Goal: Transaction & Acquisition: Purchase product/service

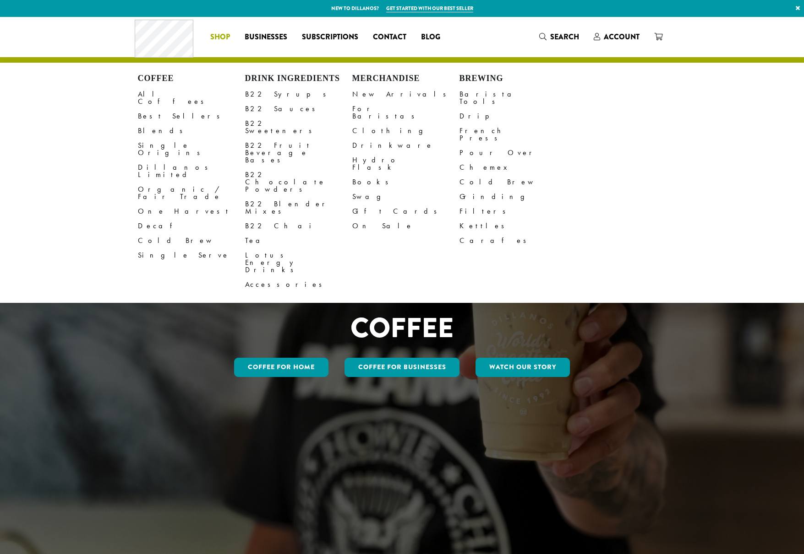
click at [207, 35] on link "Shop" at bounding box center [220, 37] width 34 height 15
click at [151, 109] on link "Best Sellers" at bounding box center [191, 116] width 107 height 15
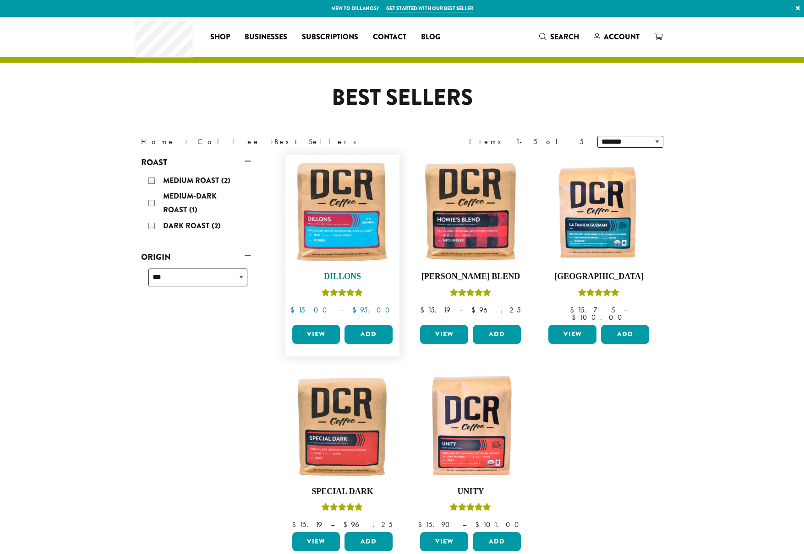
click at [323, 223] on img at bounding box center [341, 211] width 105 height 105
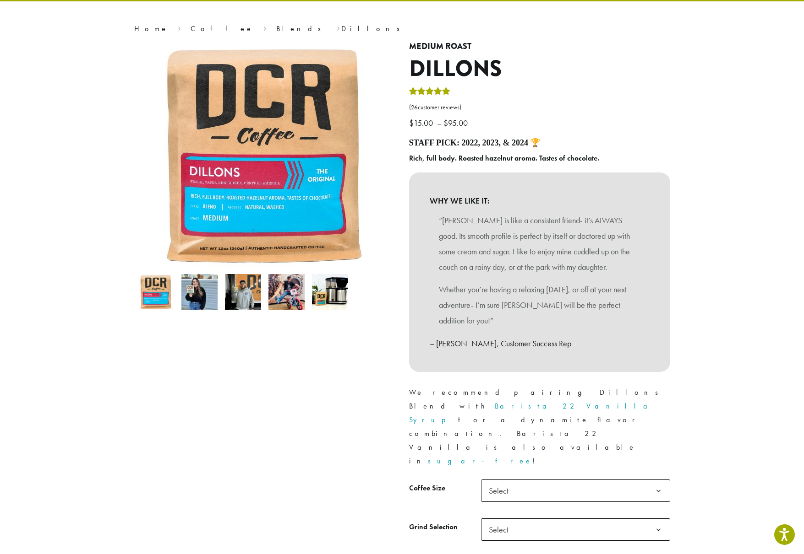
scroll to position [46, 0]
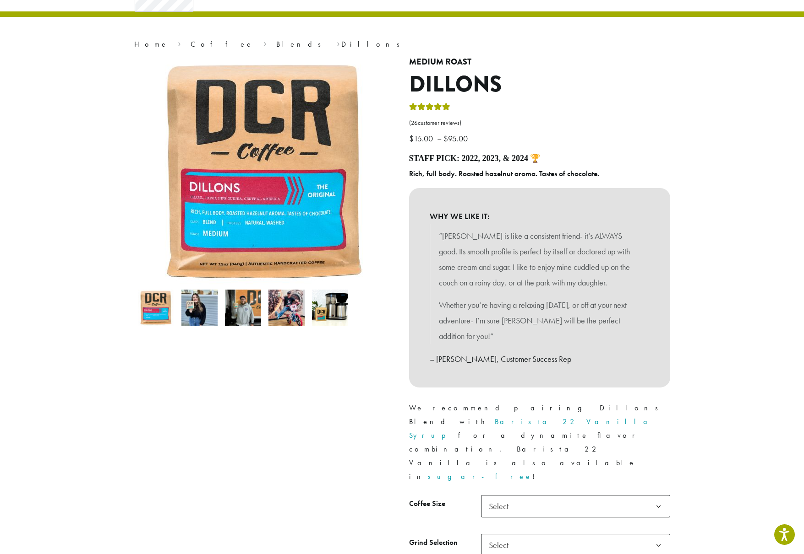
drag, startPoint x: 535, startPoint y: 108, endPoint x: 543, endPoint y: 96, distance: 14.7
click at [535, 108] on p "$ 15.00 – $ 95.00 Price range: $15.00 through $95.00" at bounding box center [539, 124] width 261 height 45
